Goal: Task Accomplishment & Management: Complete application form

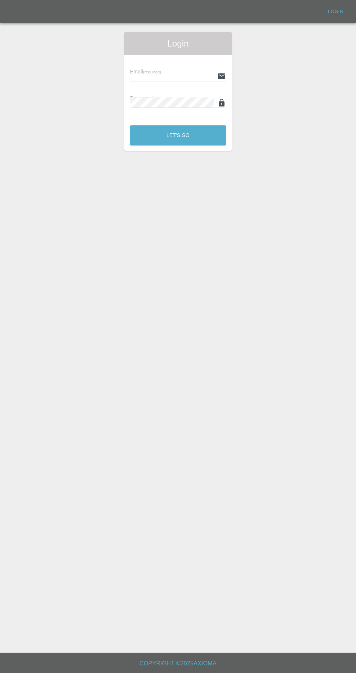
click at [178, 76] on input "text" at bounding box center [172, 76] width 84 height 11
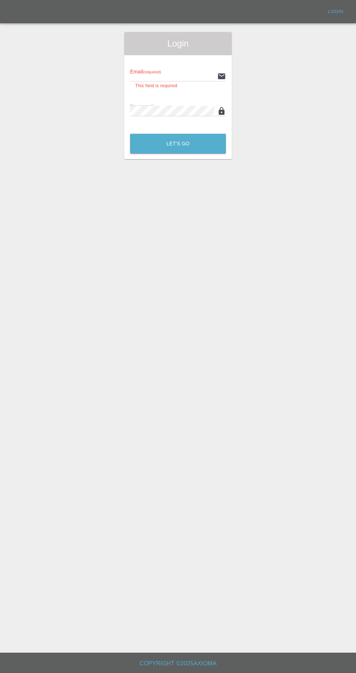
type input "[EMAIL_ADDRESS][DOMAIN_NAME]"
click at [130, 134] on button "Let's Go" at bounding box center [178, 144] width 96 height 20
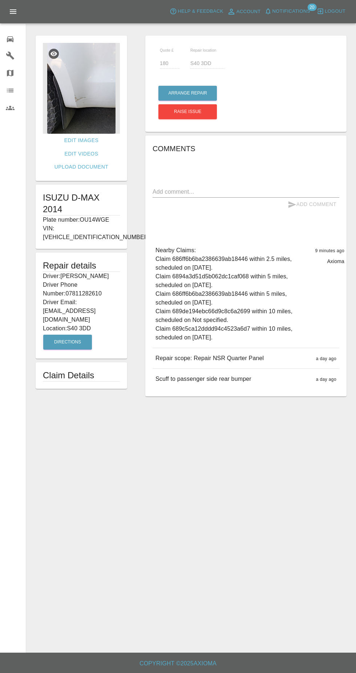
click at [85, 109] on img at bounding box center [81, 88] width 77 height 91
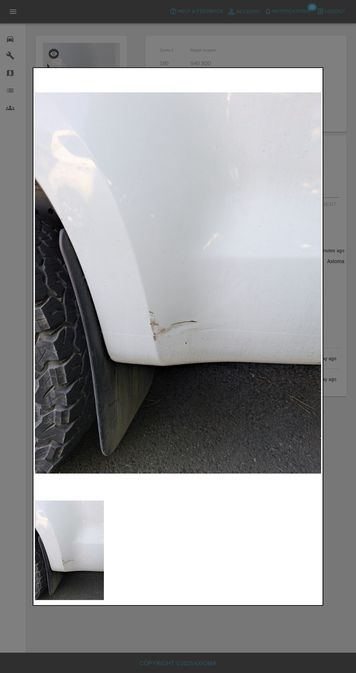
click at [242, 643] on div at bounding box center [178, 336] width 356 height 673
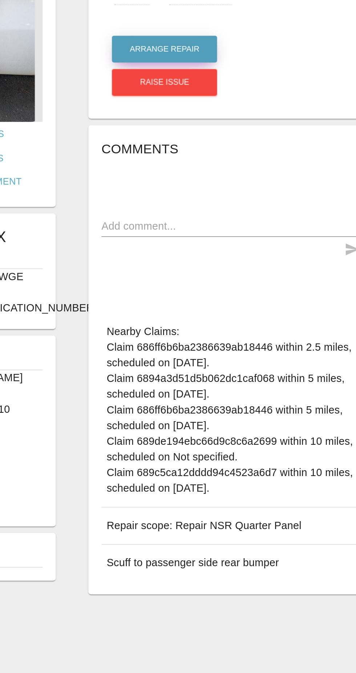
click at [195, 97] on button "Arrange Repair" at bounding box center [188, 93] width 59 height 15
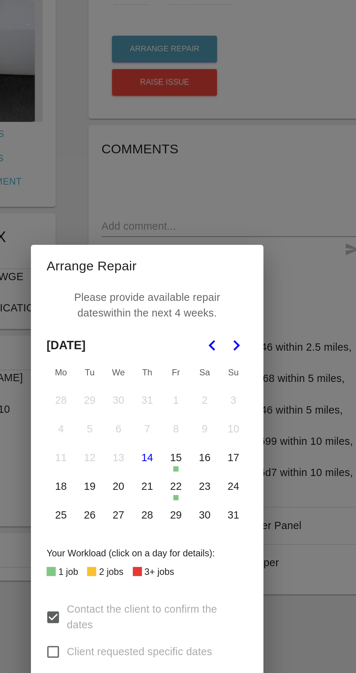
click at [189, 340] on button "22" at bounding box center [194, 336] width 15 height 15
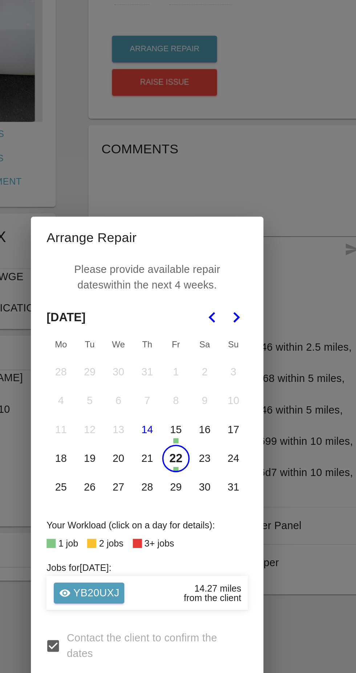
click at [196, 325] on button "22" at bounding box center [194, 320] width 15 height 15
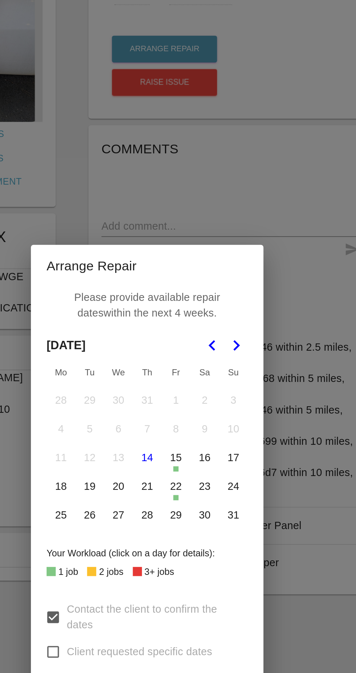
click at [179, 339] on button "21" at bounding box center [178, 336] width 15 height 15
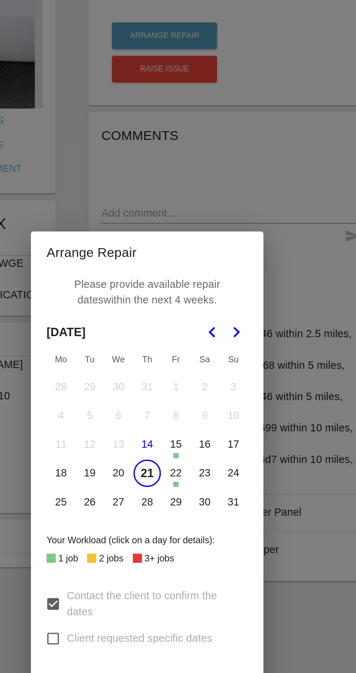
click at [196, 340] on button "22" at bounding box center [194, 336] width 15 height 15
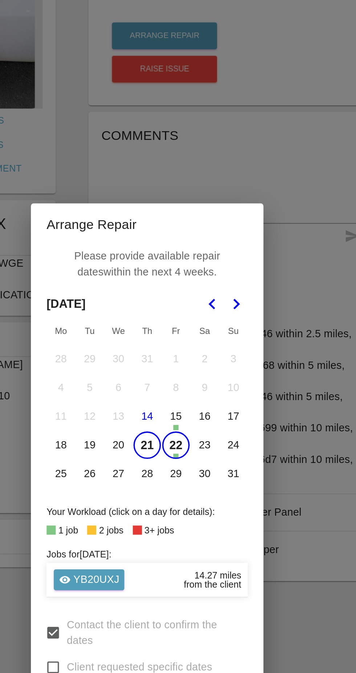
click at [149, 337] on button "26" at bounding box center [146, 336] width 15 height 15
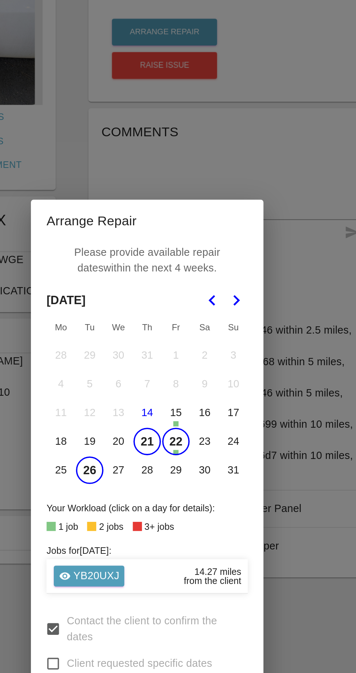
click at [181, 341] on button "28" at bounding box center [178, 336] width 15 height 15
click at [197, 339] on button "29" at bounding box center [194, 336] width 15 height 15
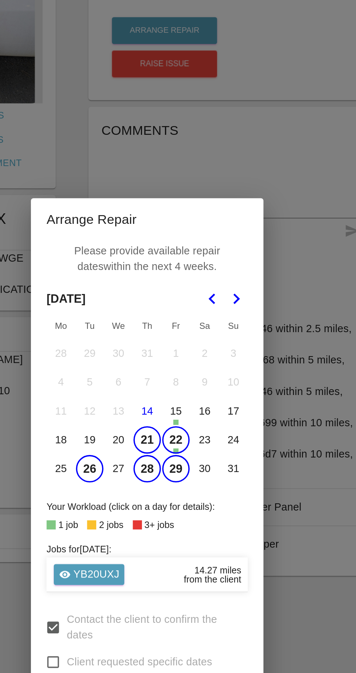
click at [228, 242] on polygon "Go to the Next Month" at bounding box center [228, 243] width 4 height 6
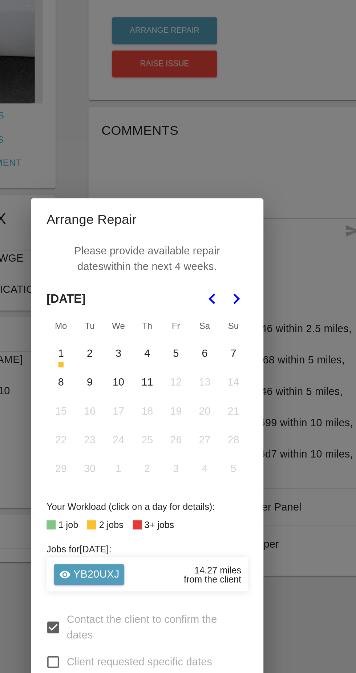
click at [135, 293] on button "8" at bounding box center [130, 288] width 15 height 15
click at [163, 293] on button "10" at bounding box center [162, 288] width 15 height 15
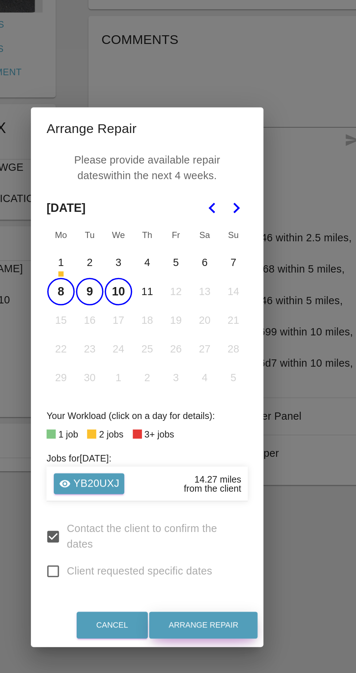
click at [227, 482] on button "Arrange Repair" at bounding box center [209, 474] width 60 height 15
